Goal: Information Seeking & Learning: Learn about a topic

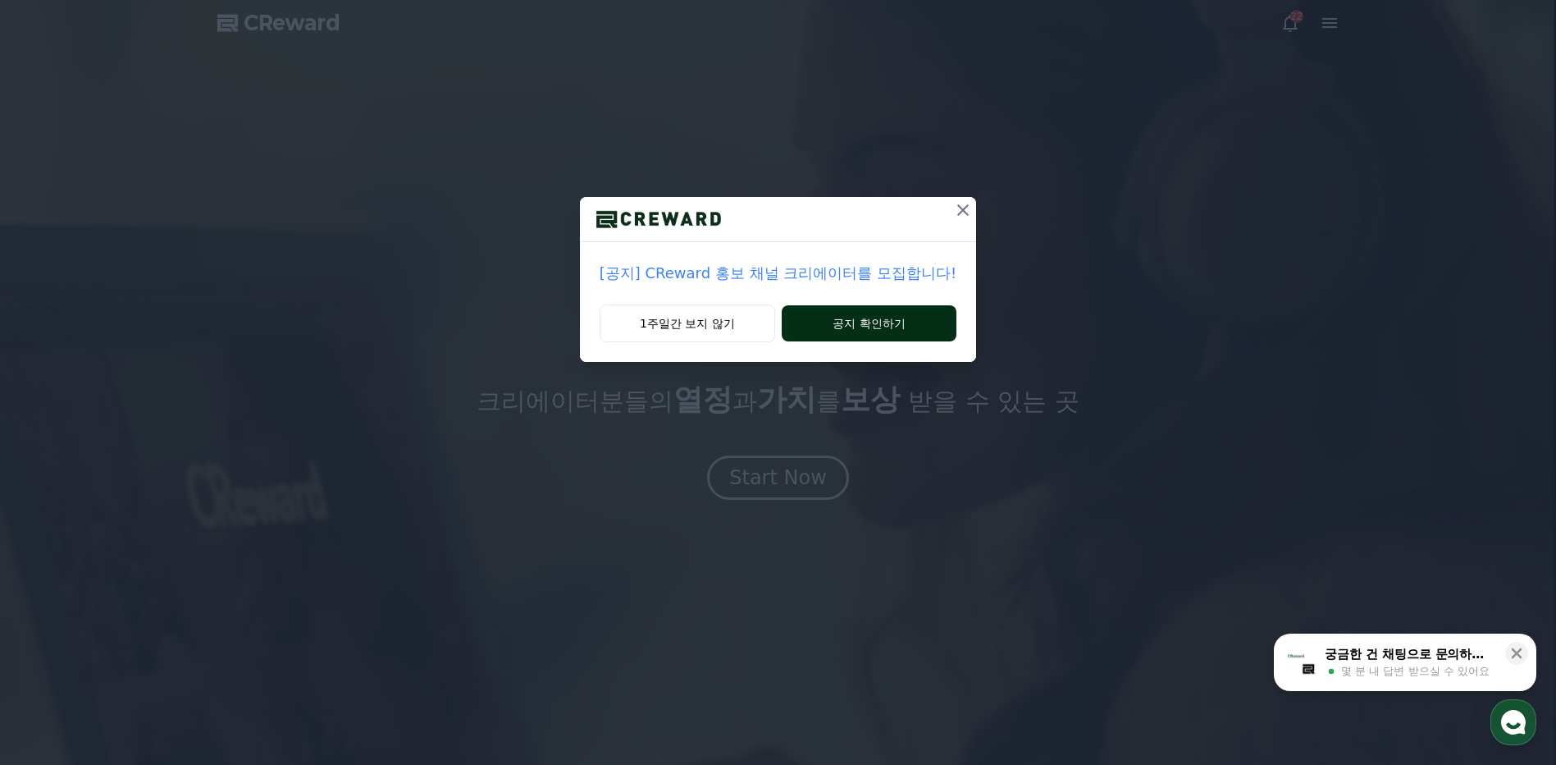
click at [839, 318] on button "공지 확인하기" at bounding box center [869, 323] width 175 height 36
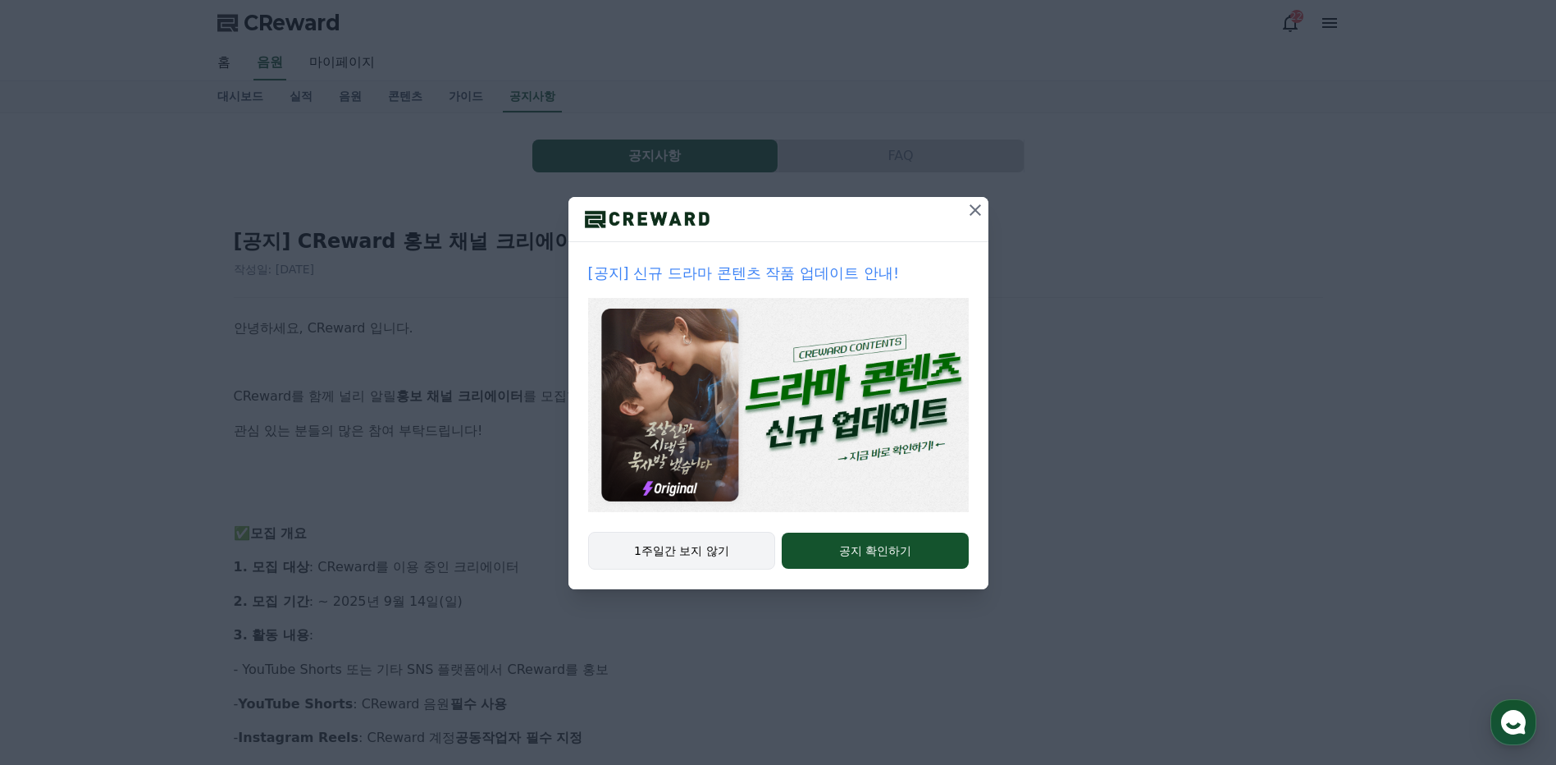
click at [737, 555] on button "1주일간 보지 않기" at bounding box center [682, 551] width 188 height 38
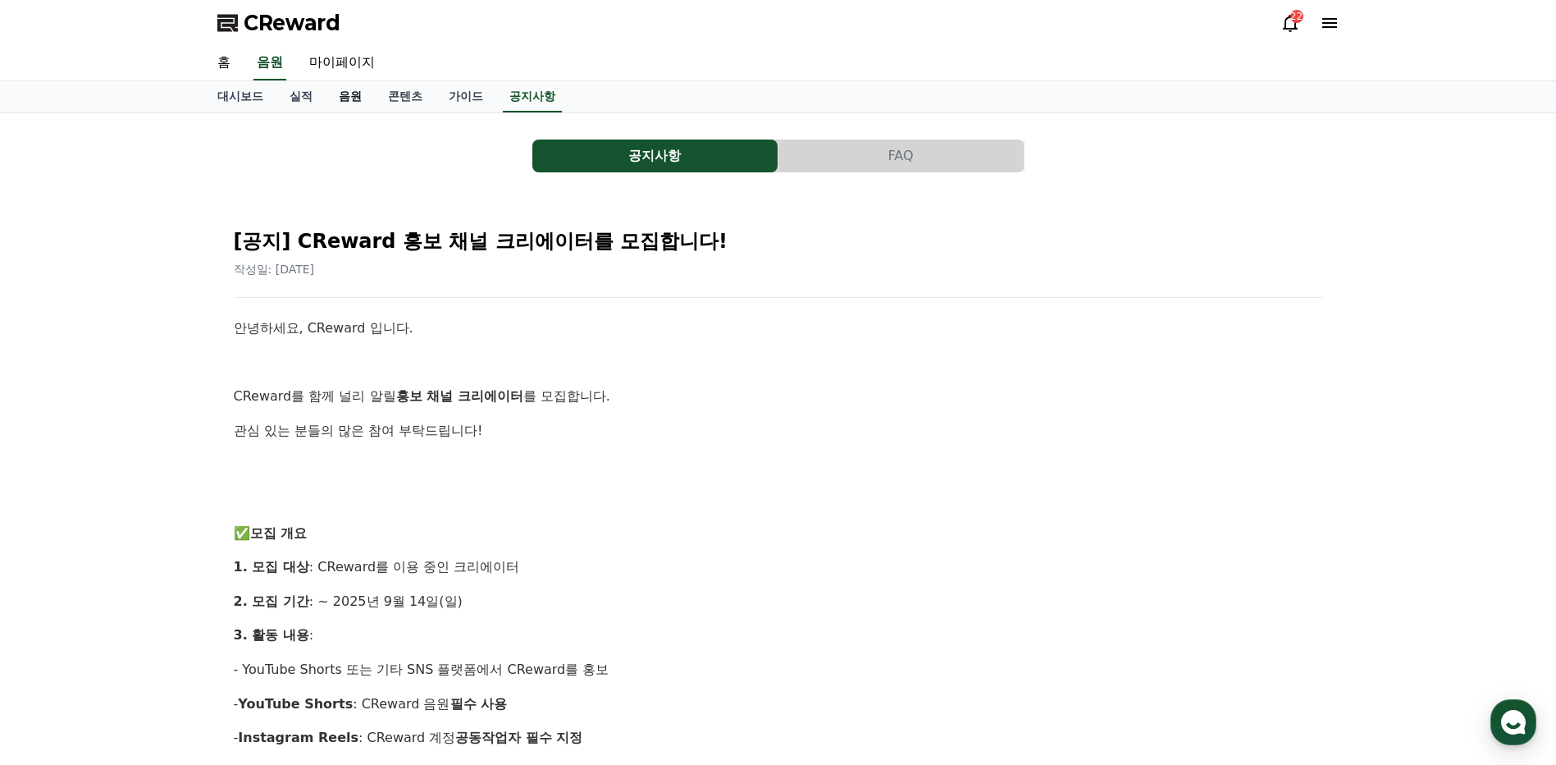
click at [346, 98] on link "음원" at bounding box center [350, 96] width 49 height 31
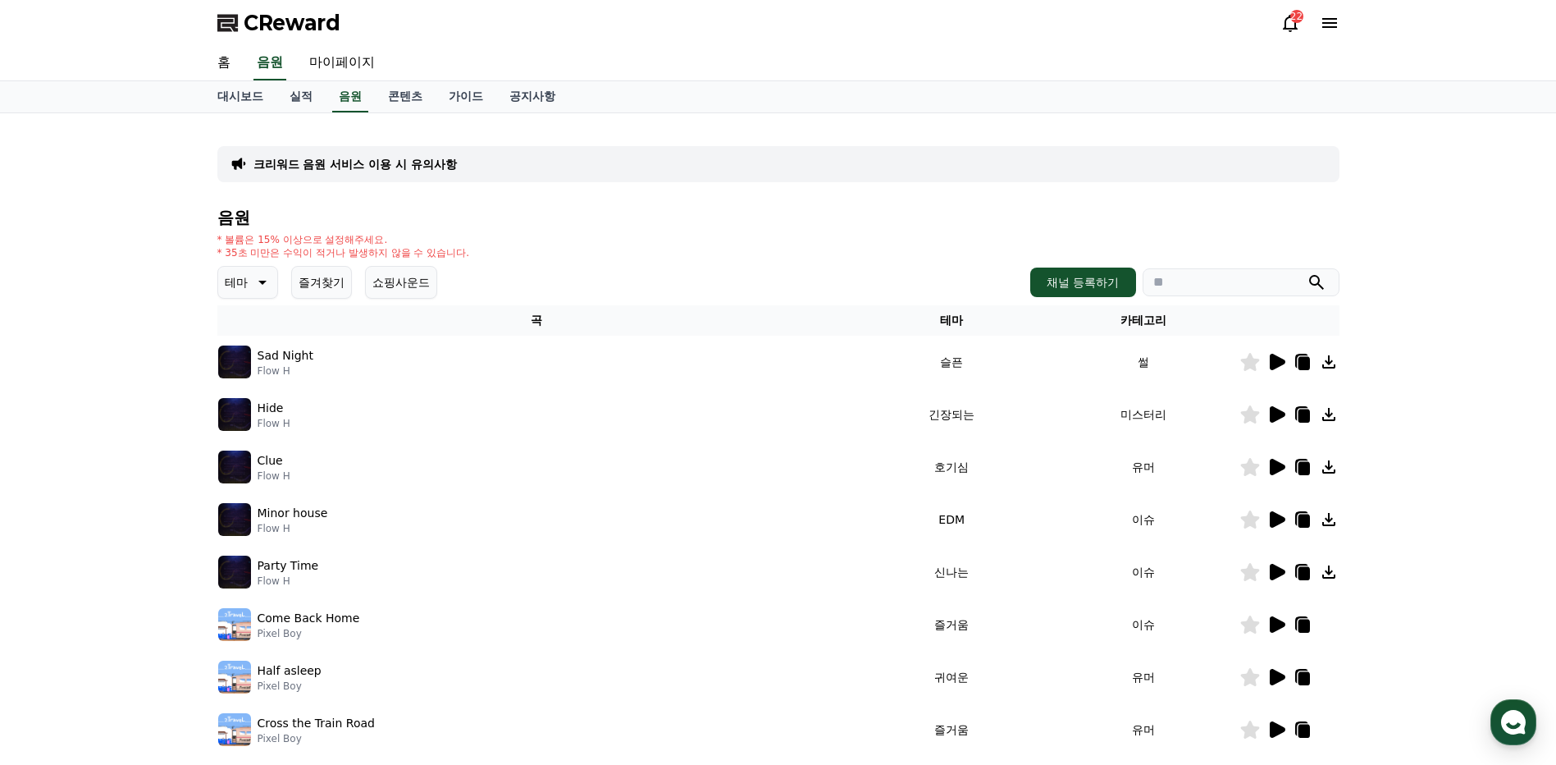
click at [1254, 296] on div "채널 등록하기" at bounding box center [1184, 282] width 308 height 30
click at [1253, 287] on input "search" at bounding box center [1241, 282] width 197 height 28
type input "*********"
click at [1307, 272] on button "submit" at bounding box center [1317, 282] width 20 height 20
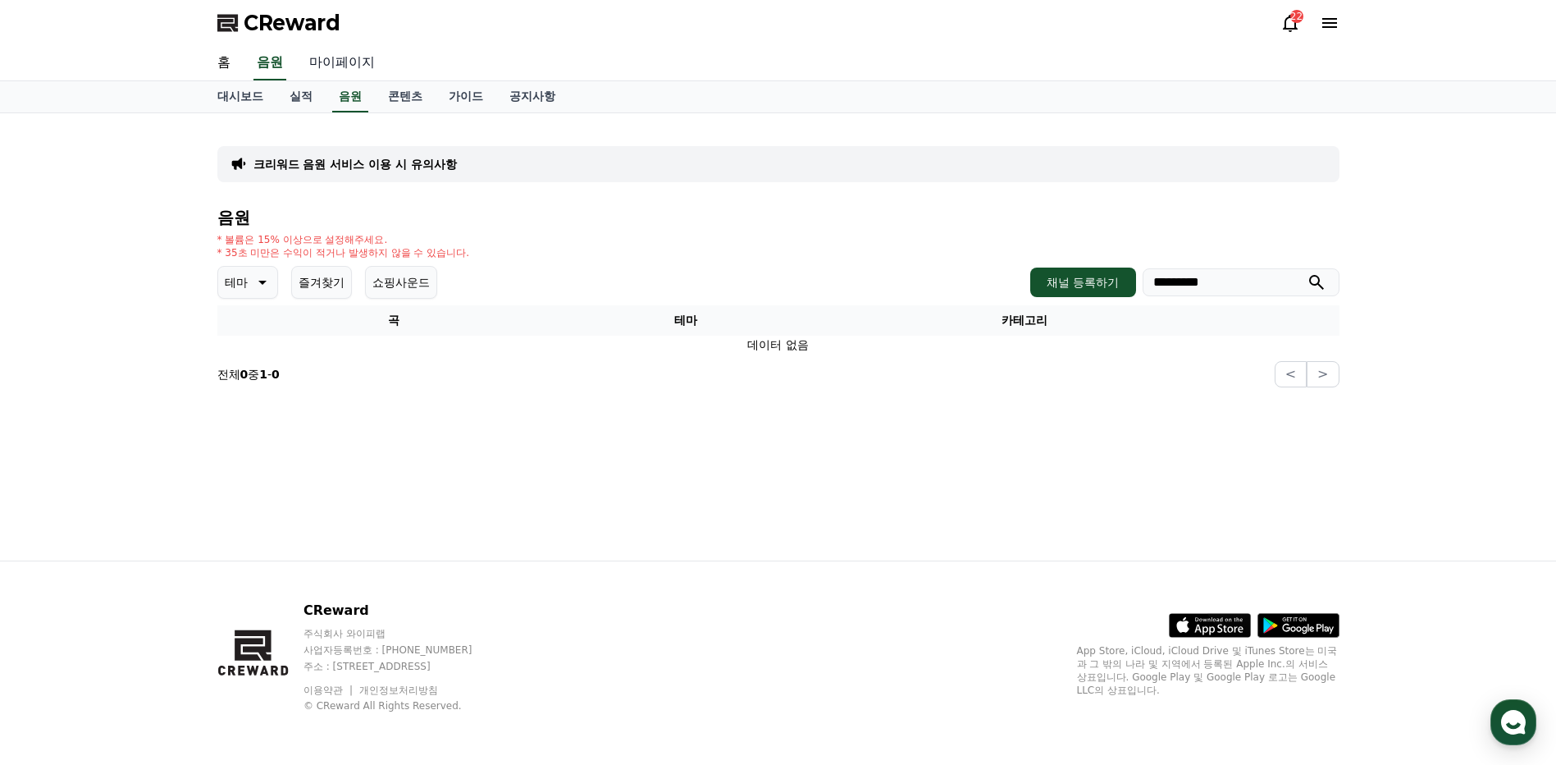
click at [364, 73] on link "마이페이지" at bounding box center [342, 63] width 92 height 34
select select "**********"
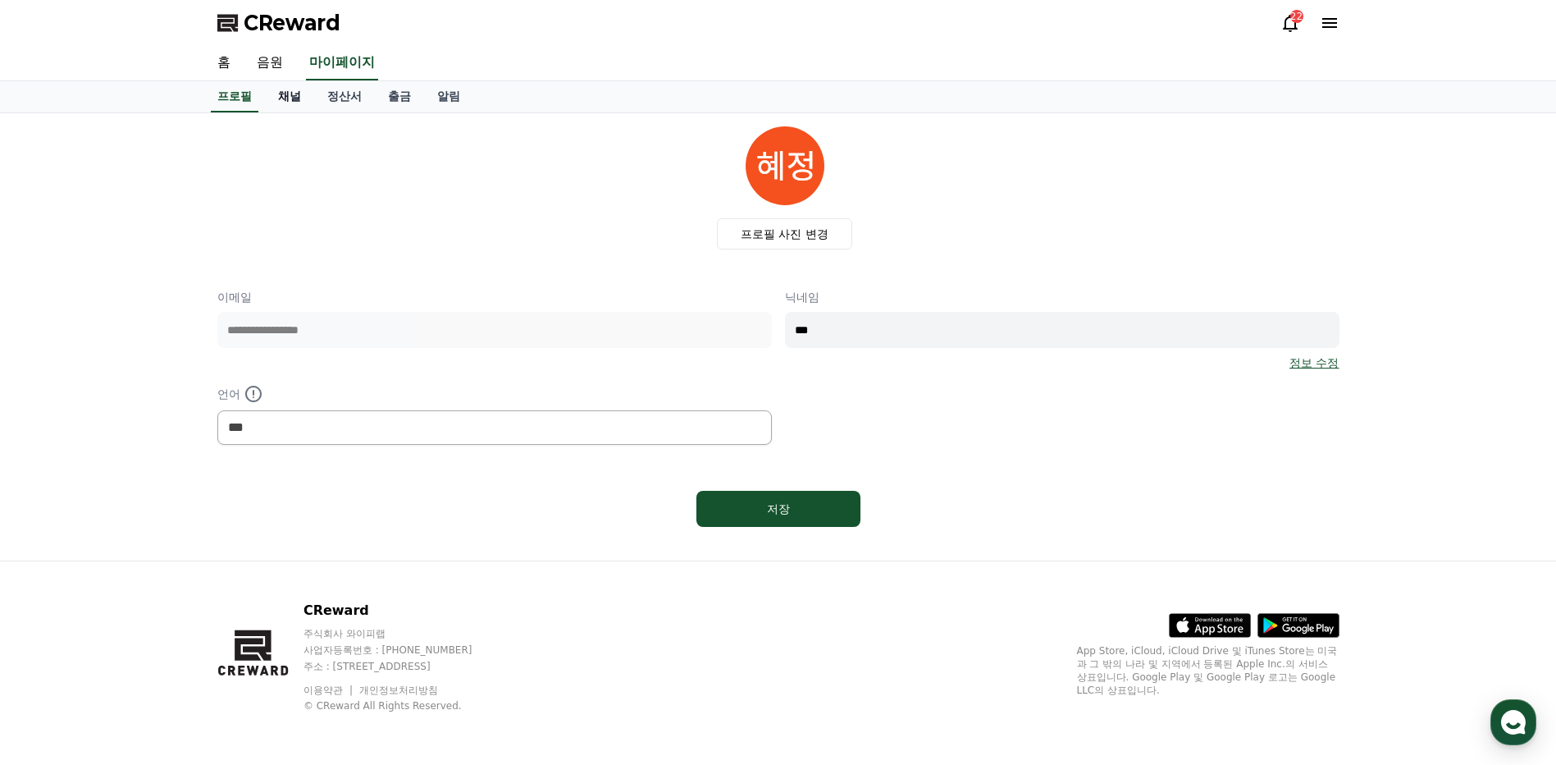
click at [290, 98] on link "채널" at bounding box center [289, 96] width 49 height 31
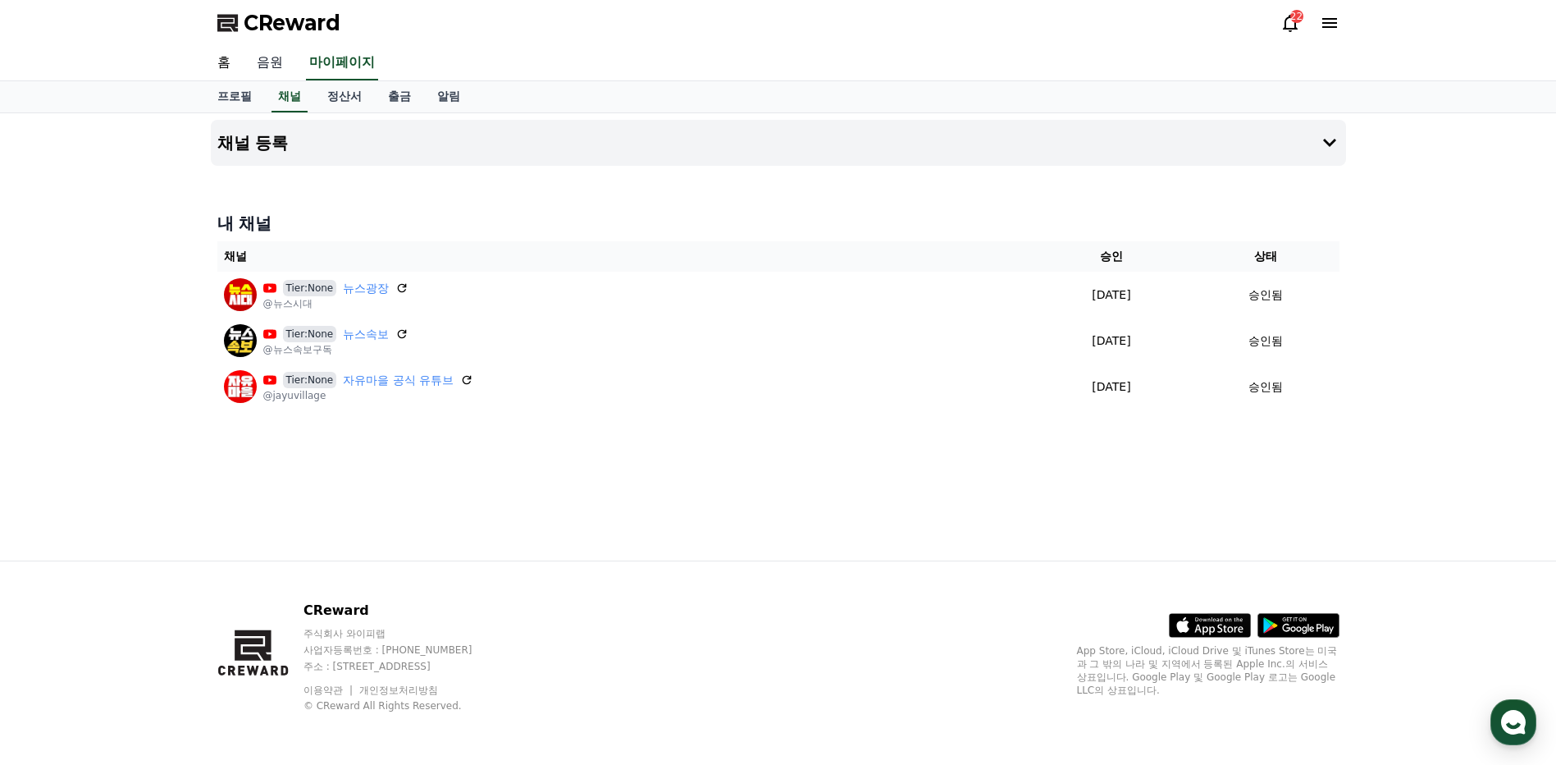
click at [277, 59] on link "음원" at bounding box center [270, 63] width 53 height 34
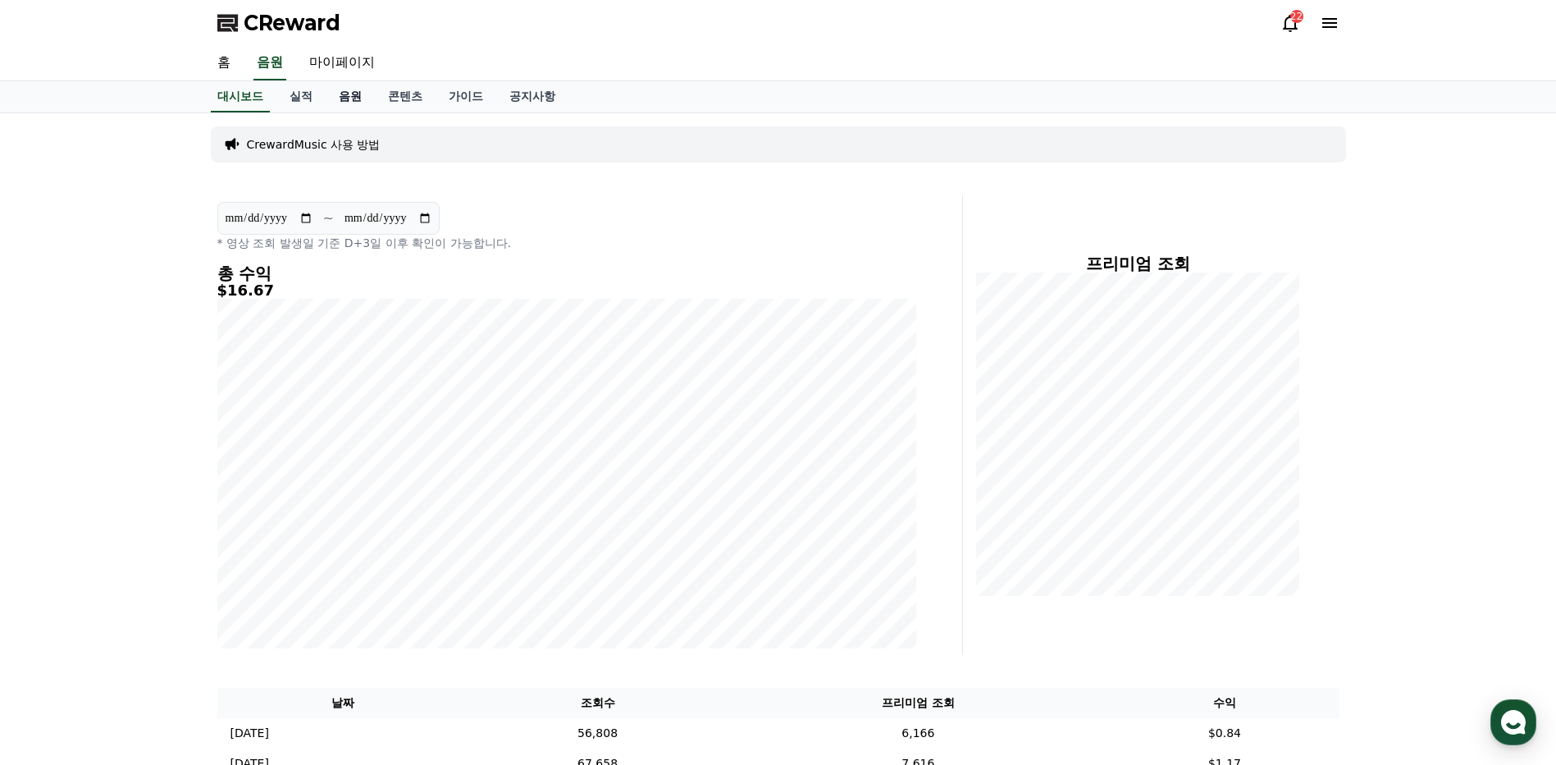
click at [346, 103] on link "음원" at bounding box center [350, 96] width 49 height 31
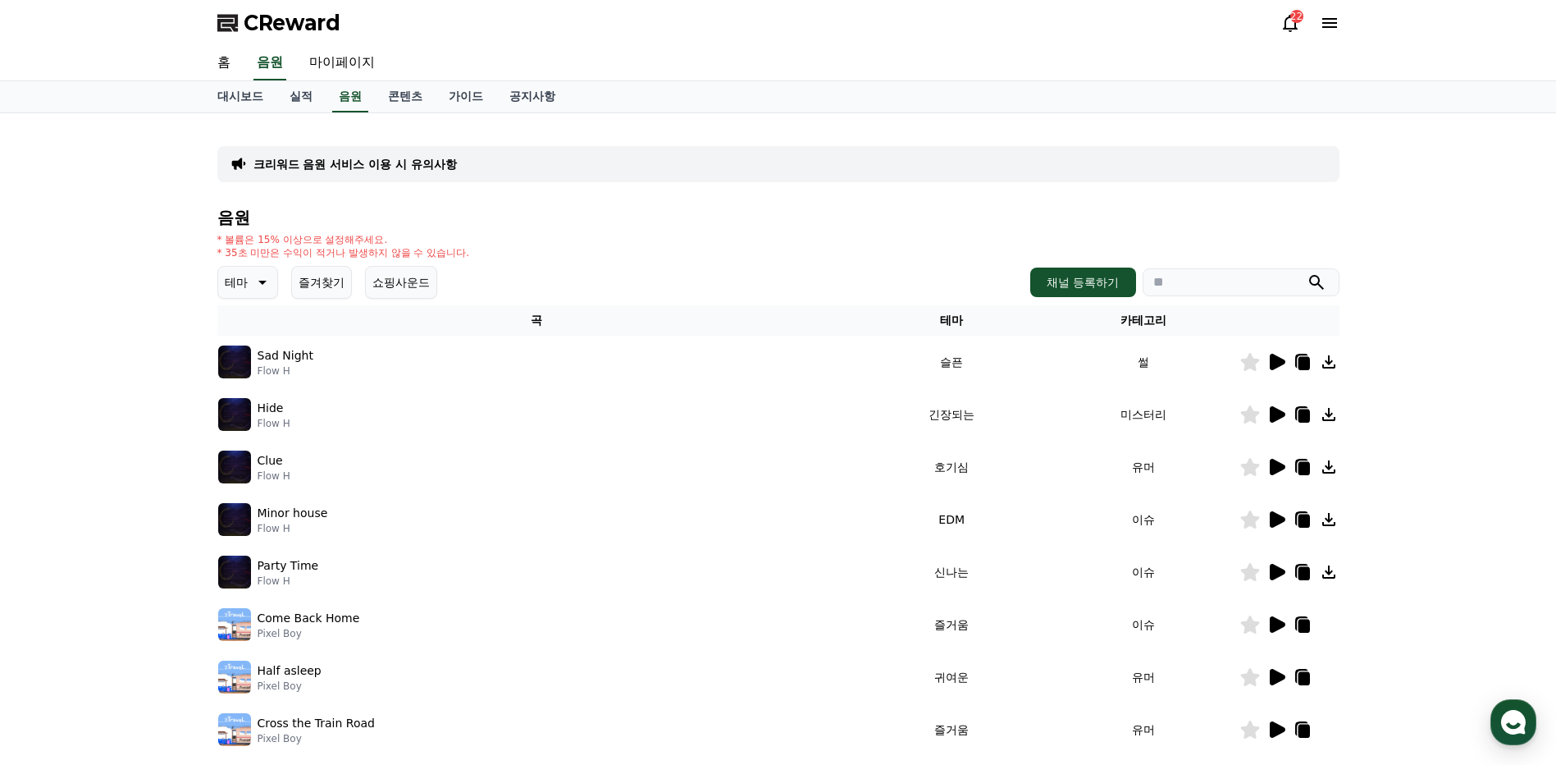
click at [1270, 287] on input "search" at bounding box center [1241, 282] width 197 height 28
type input "*"
type input "****"
click at [1307, 272] on button "submit" at bounding box center [1317, 282] width 20 height 20
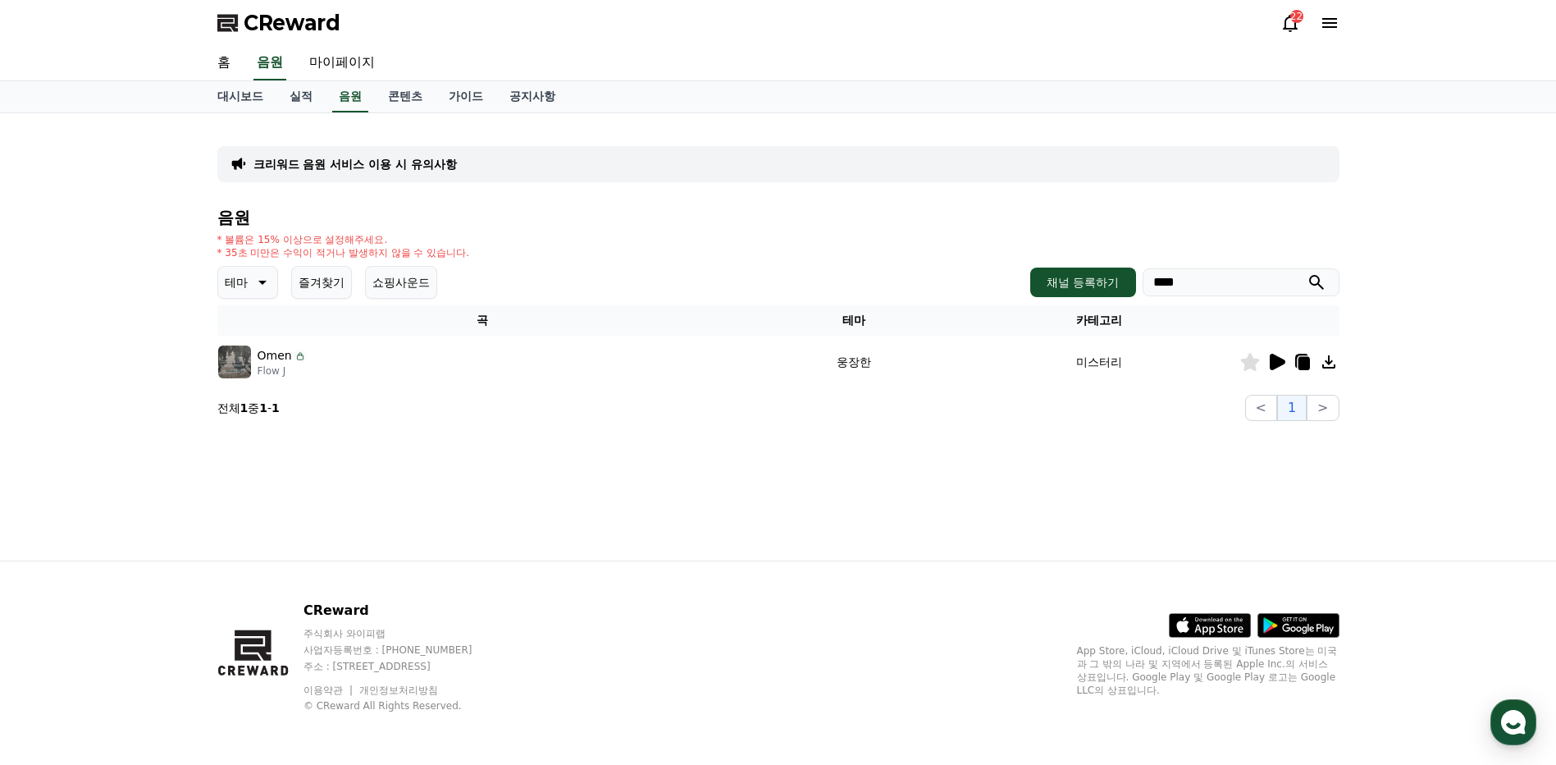
click at [1284, 364] on icon at bounding box center [1277, 362] width 20 height 20
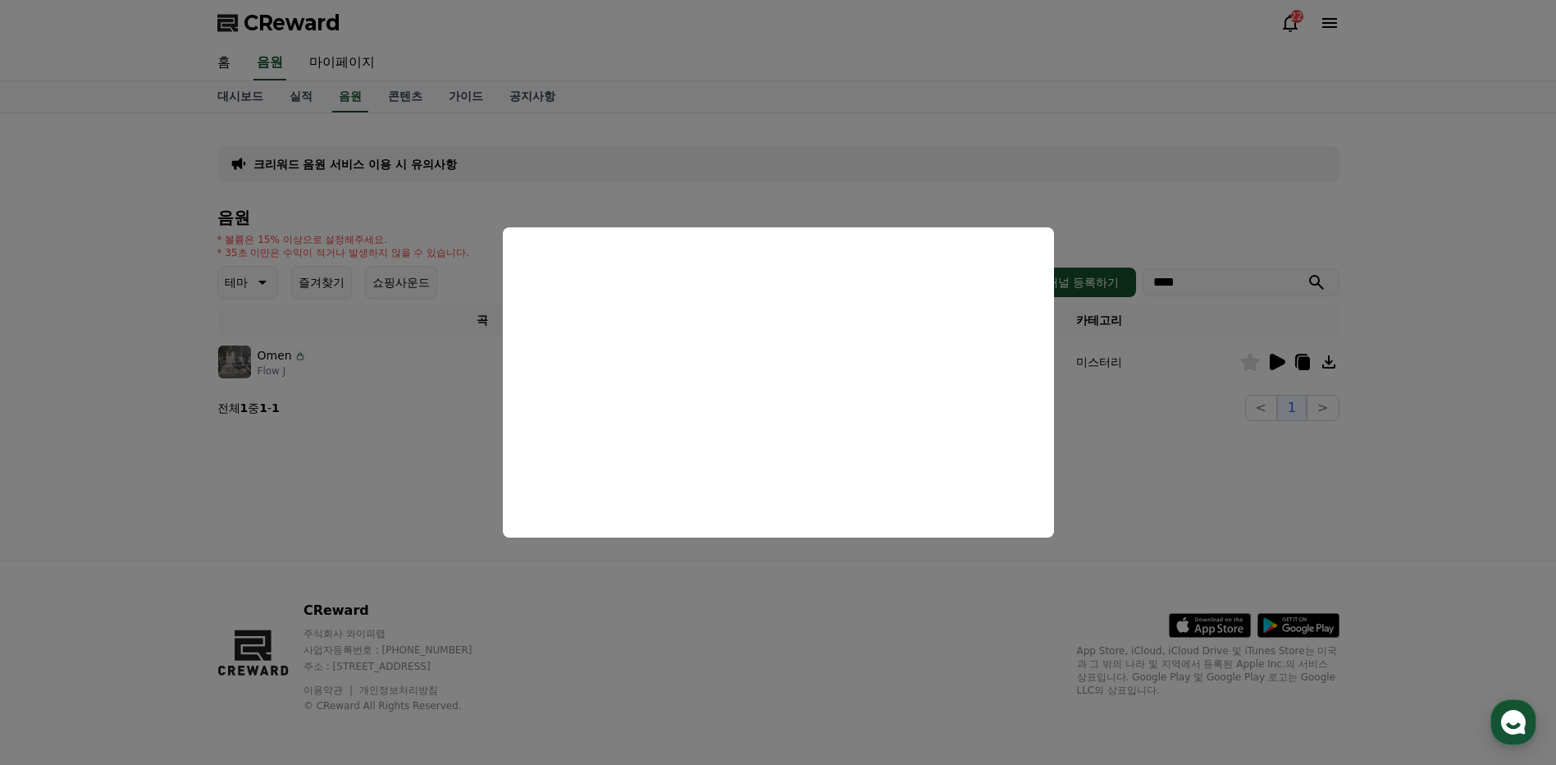
click at [1267, 352] on button at bounding box center [1277, 362] width 20 height 20
click at [1126, 430] on button "close modal" at bounding box center [778, 382] width 1556 height 765
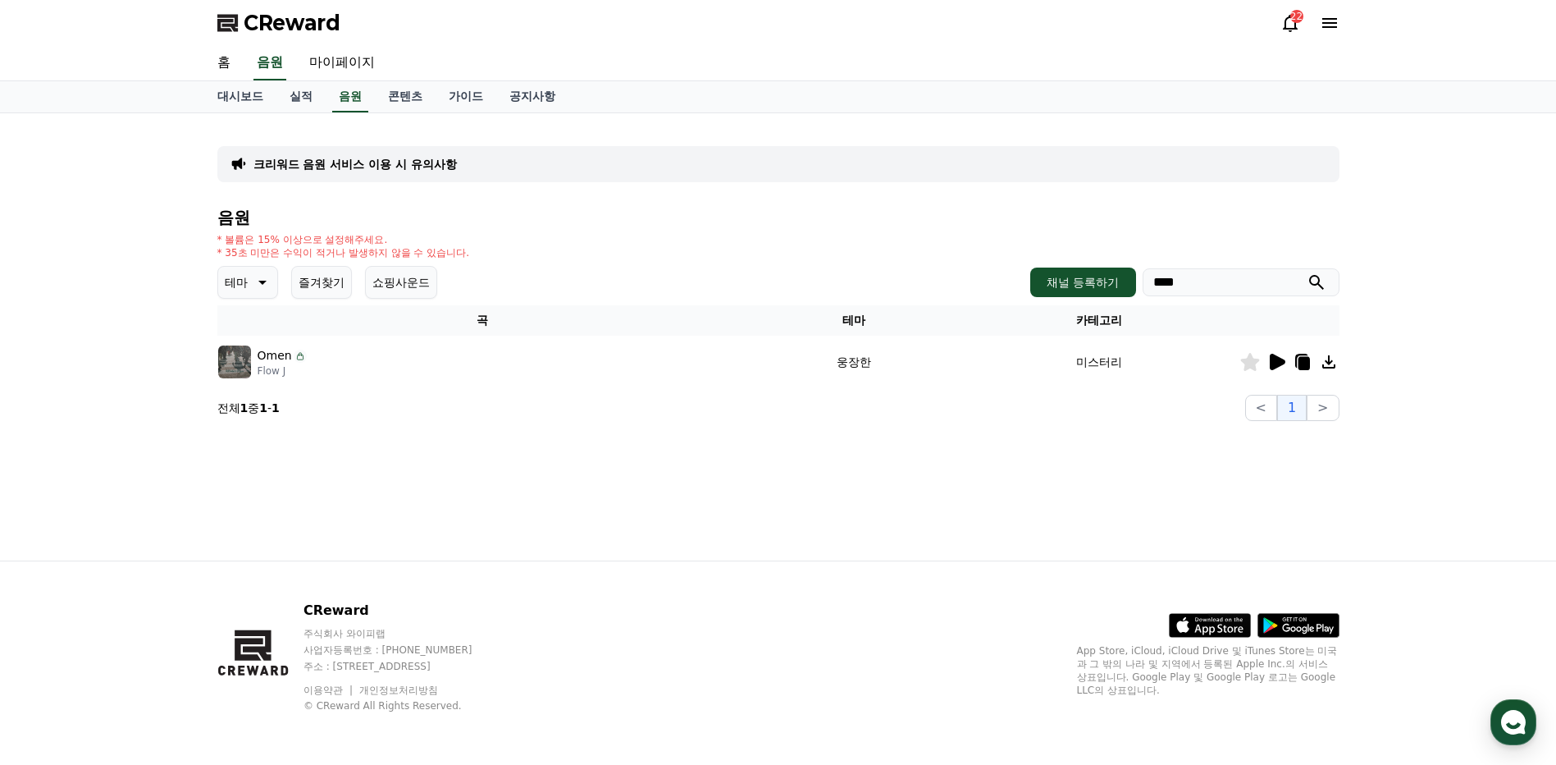
click at [1301, 359] on icon at bounding box center [1303, 363] width 11 height 13
